Goal: Task Accomplishment & Management: Complete application form

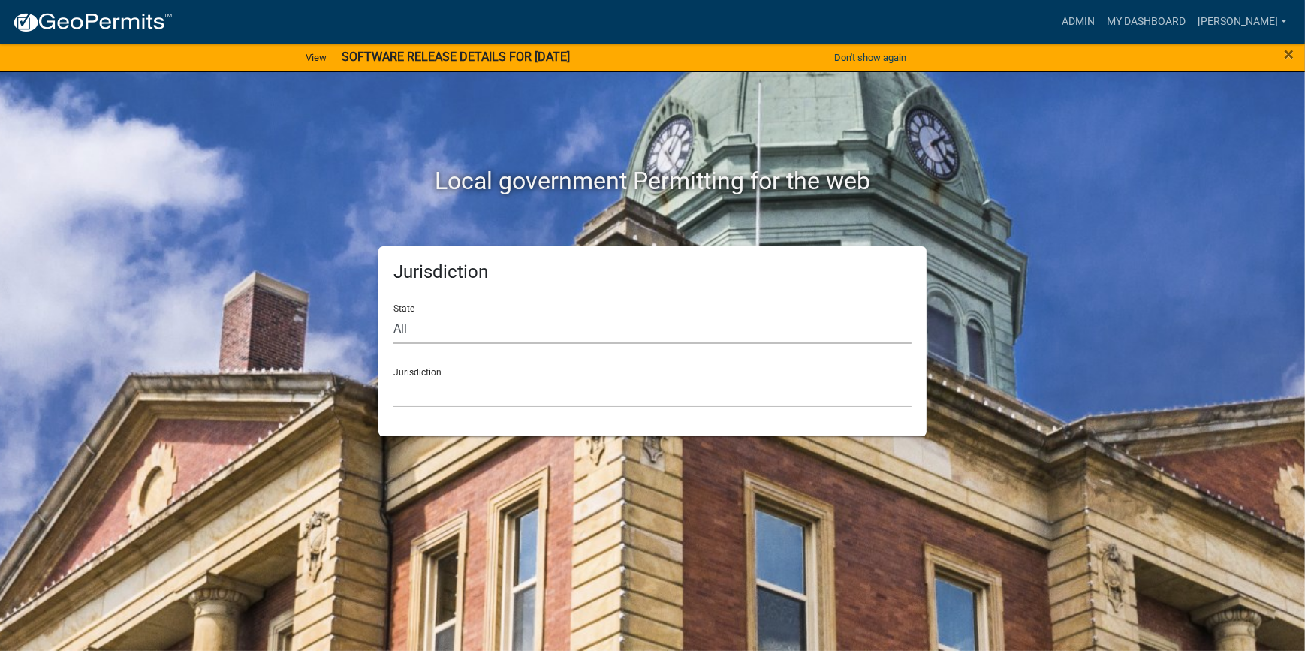
click at [541, 336] on select "All [US_STATE] [US_STATE] [US_STATE] [US_STATE] [US_STATE] [US_STATE] [US_STATE…" at bounding box center [652, 328] width 518 height 31
select select "[US_STATE]"
click at [393, 313] on select "All [US_STATE] [US_STATE] [US_STATE] [US_STATE] [US_STATE] [US_STATE] [US_STATE…" at bounding box center [652, 328] width 518 height 31
click at [445, 378] on select "[GEOGRAPHIC_DATA], [US_STATE] [GEOGRAPHIC_DATA], [US_STATE]" at bounding box center [652, 392] width 518 height 31
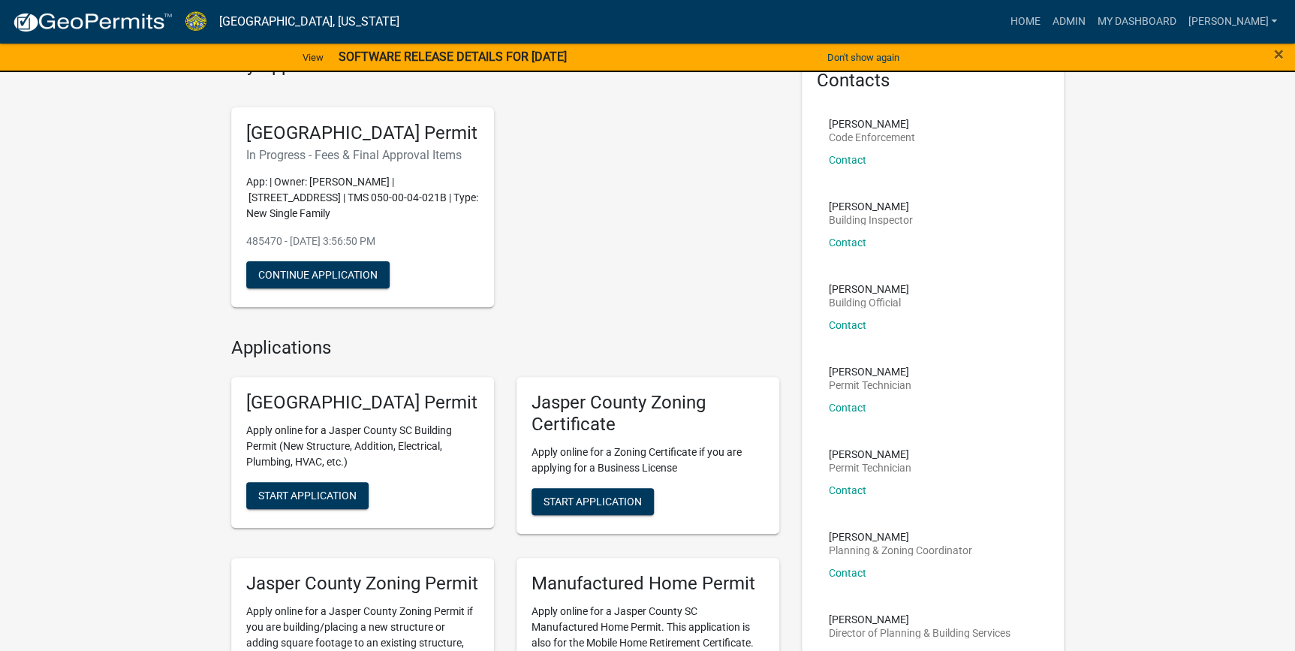
scroll to position [136, 0]
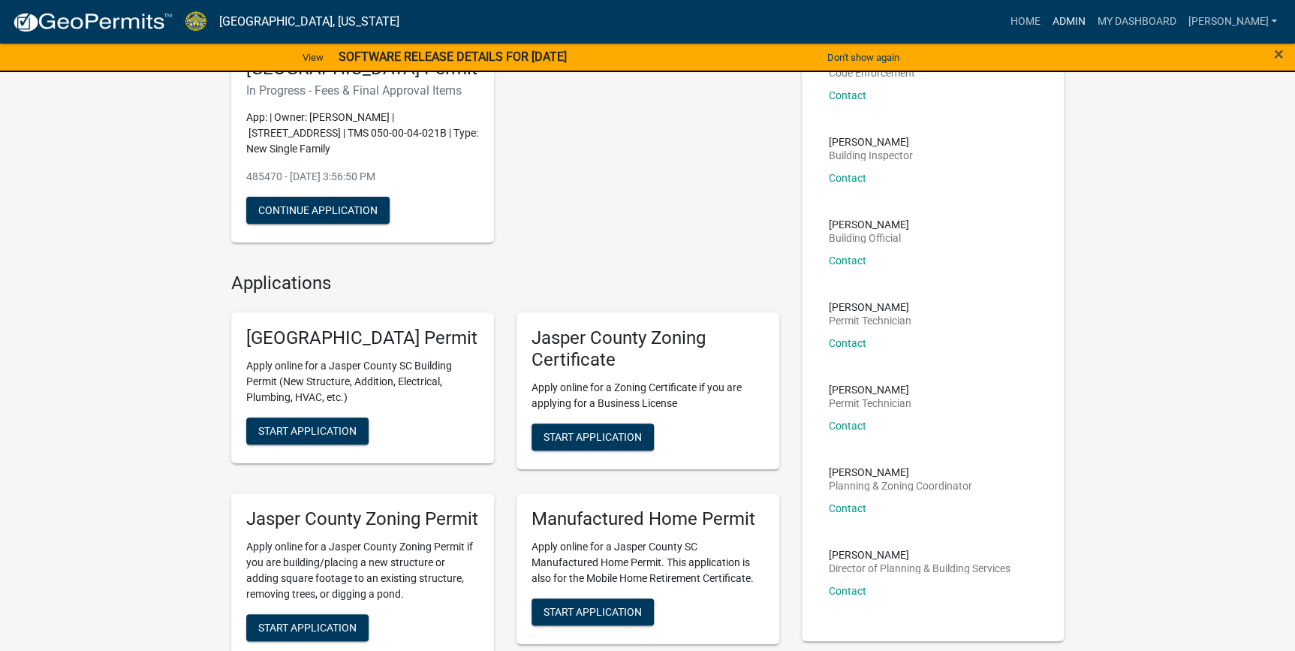
click at [1091, 27] on link "Admin" at bounding box center [1068, 22] width 45 height 29
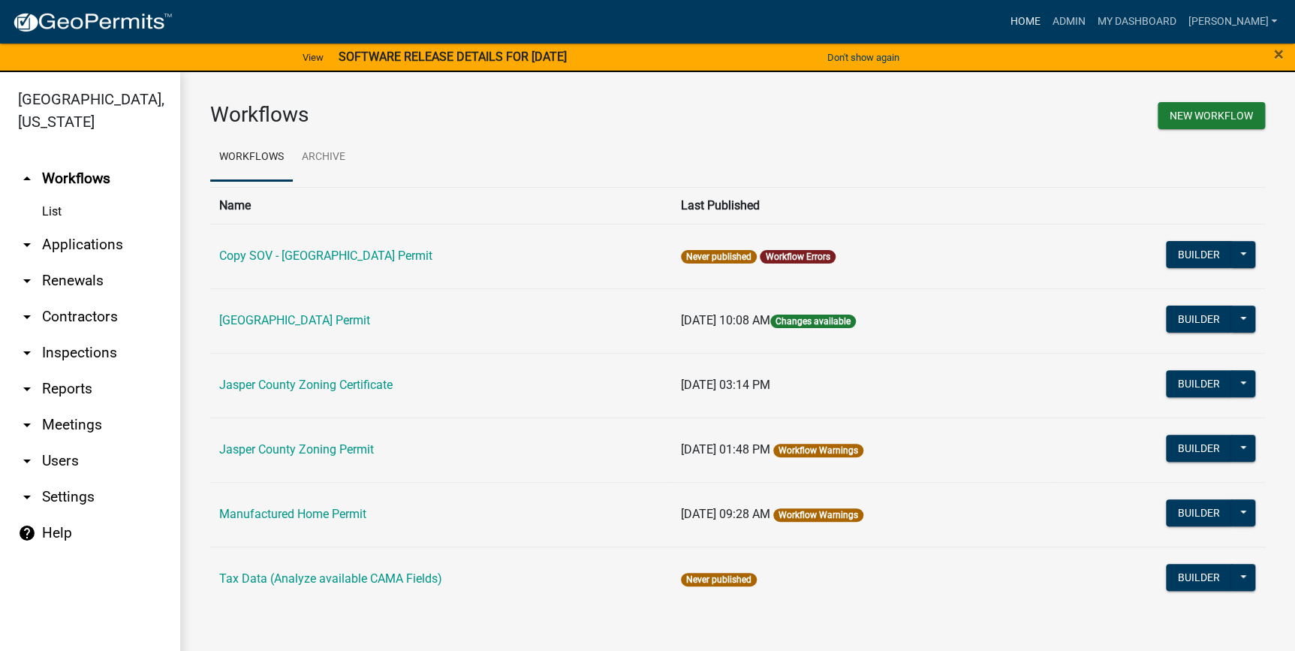
click at [1046, 26] on link "Home" at bounding box center [1025, 22] width 42 height 29
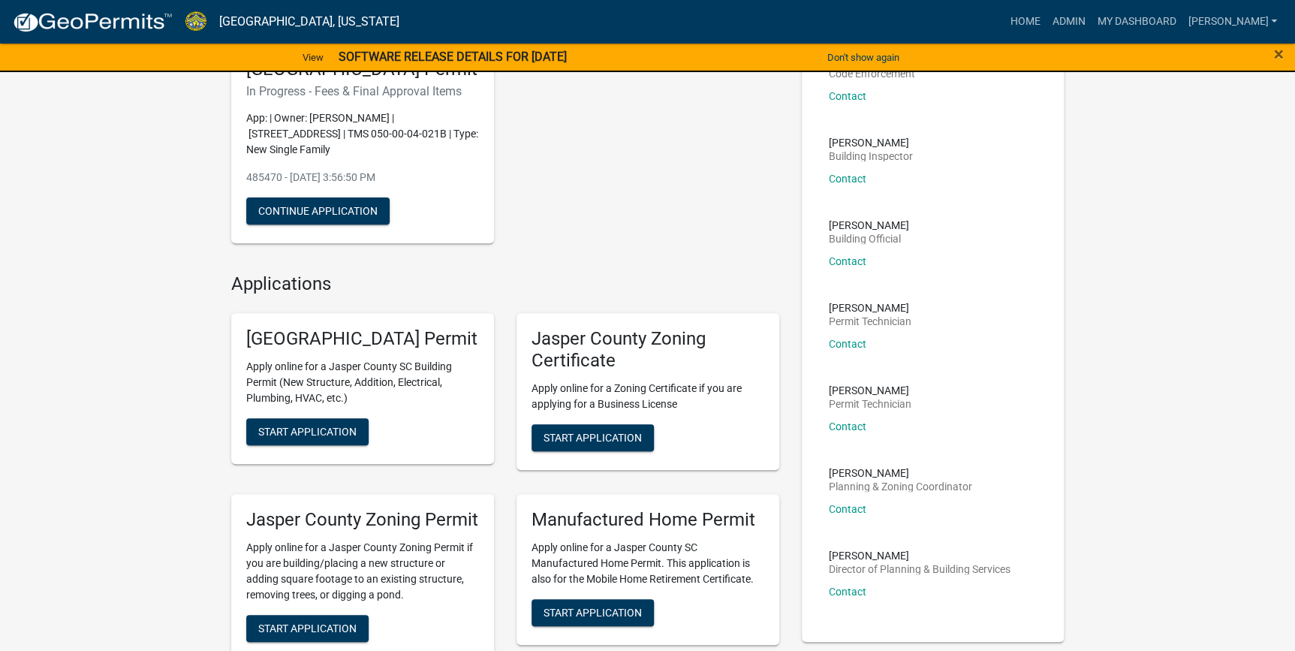
scroll to position [136, 0]
drag, startPoint x: 295, startPoint y: 485, endPoint x: 346, endPoint y: 490, distance: 51.3
click at [295, 445] on button "Start Application" at bounding box center [307, 431] width 122 height 27
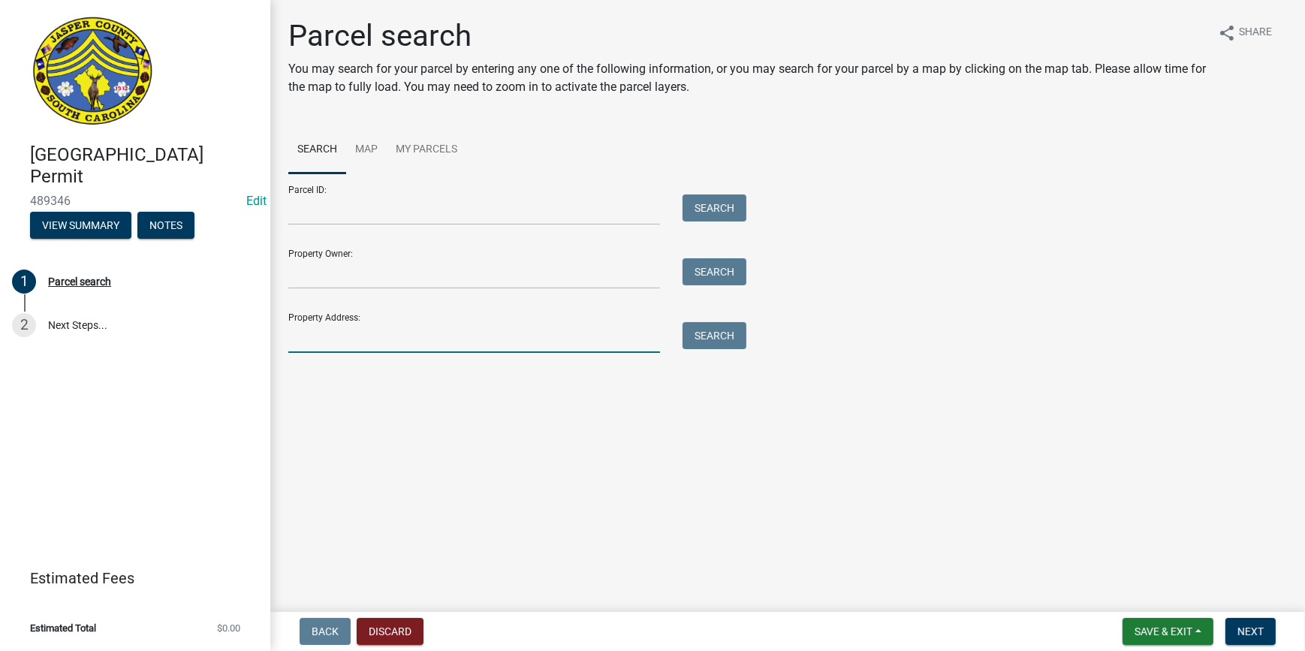
click at [311, 342] on input "Property Address:" at bounding box center [474, 337] width 372 height 31
